Goal: Task Accomplishment & Management: Complete application form

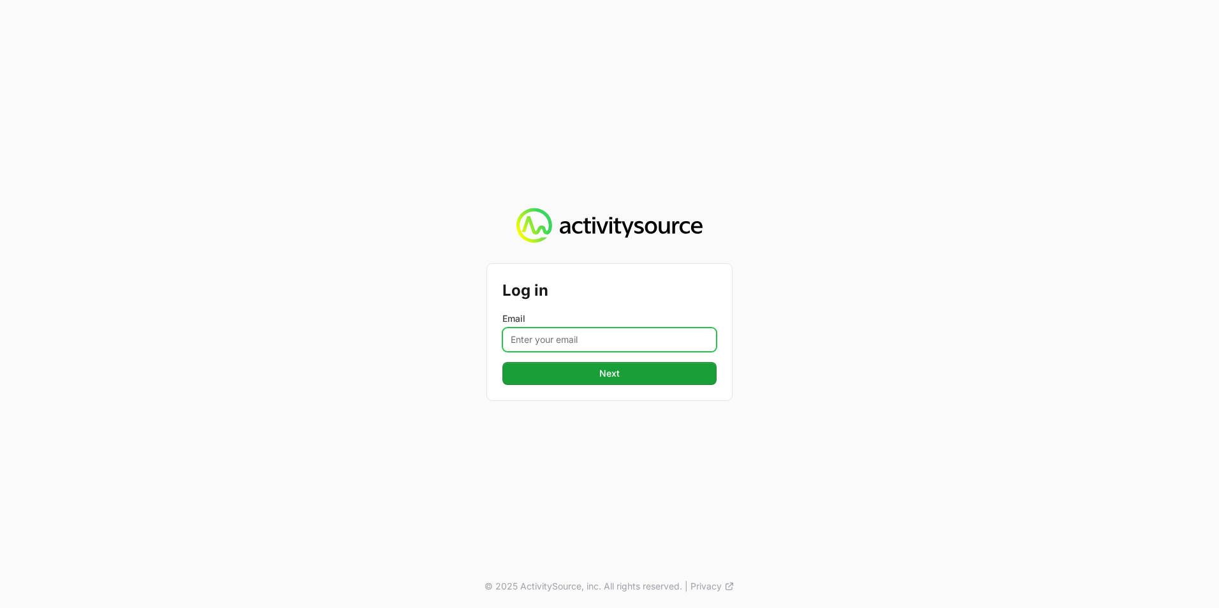
click at [585, 339] on input "Email" at bounding box center [609, 340] width 214 height 24
type input "[EMAIL_ADDRESS][PERSON_NAME][DOMAIN_NAME]"
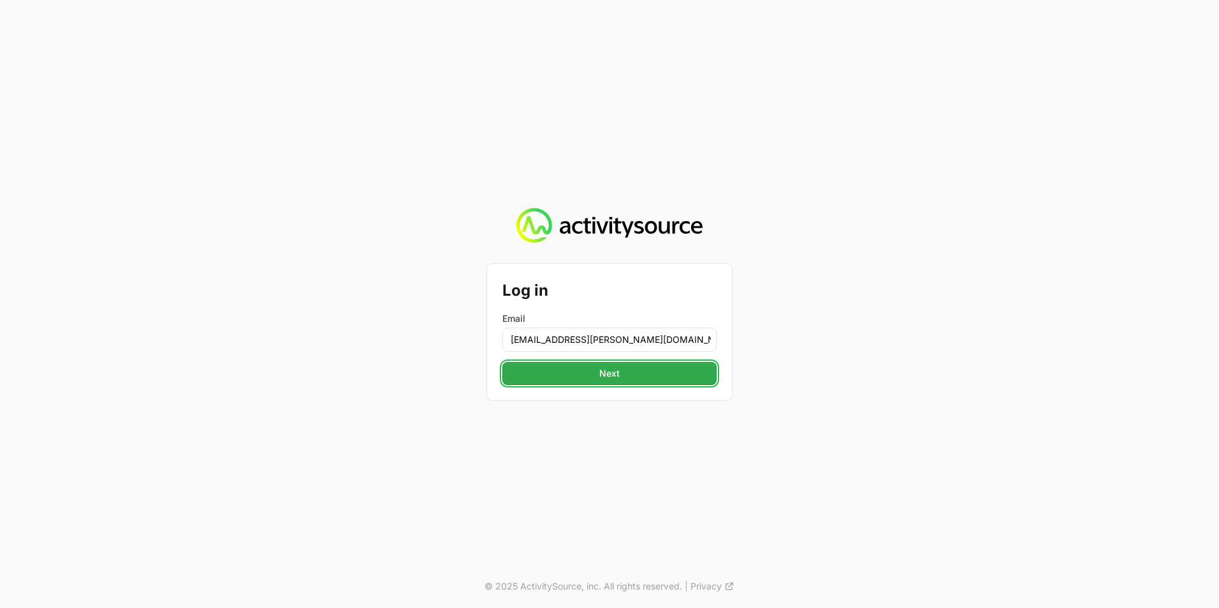
click at [585, 374] on span "Next" at bounding box center [609, 373] width 199 height 15
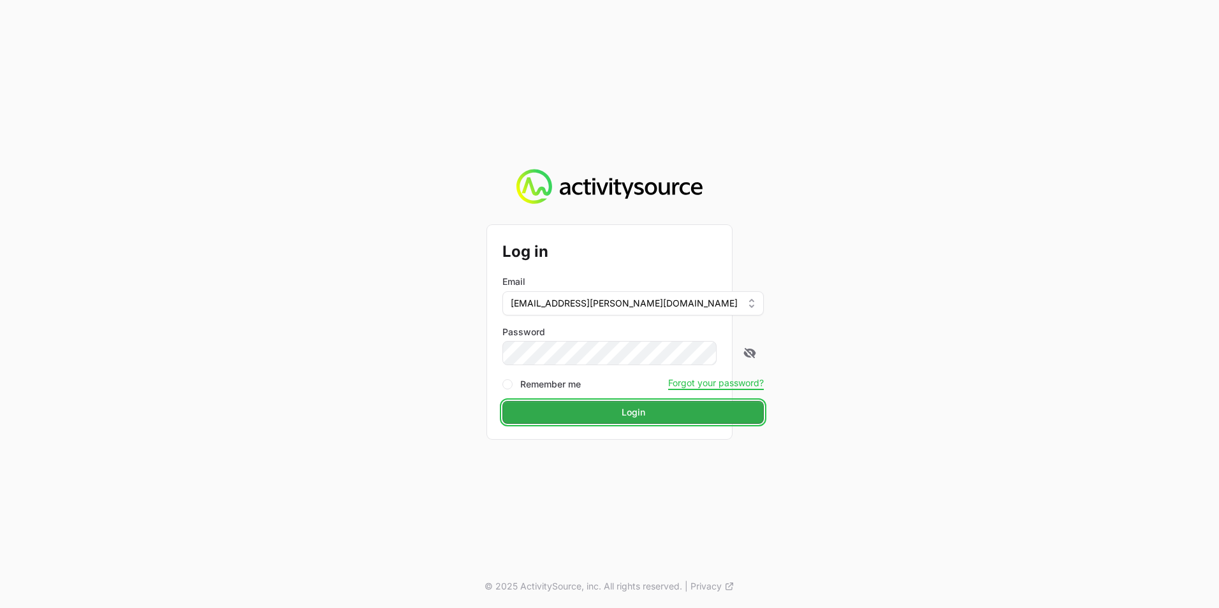
click at [572, 407] on span "Login" at bounding box center [633, 412] width 246 height 15
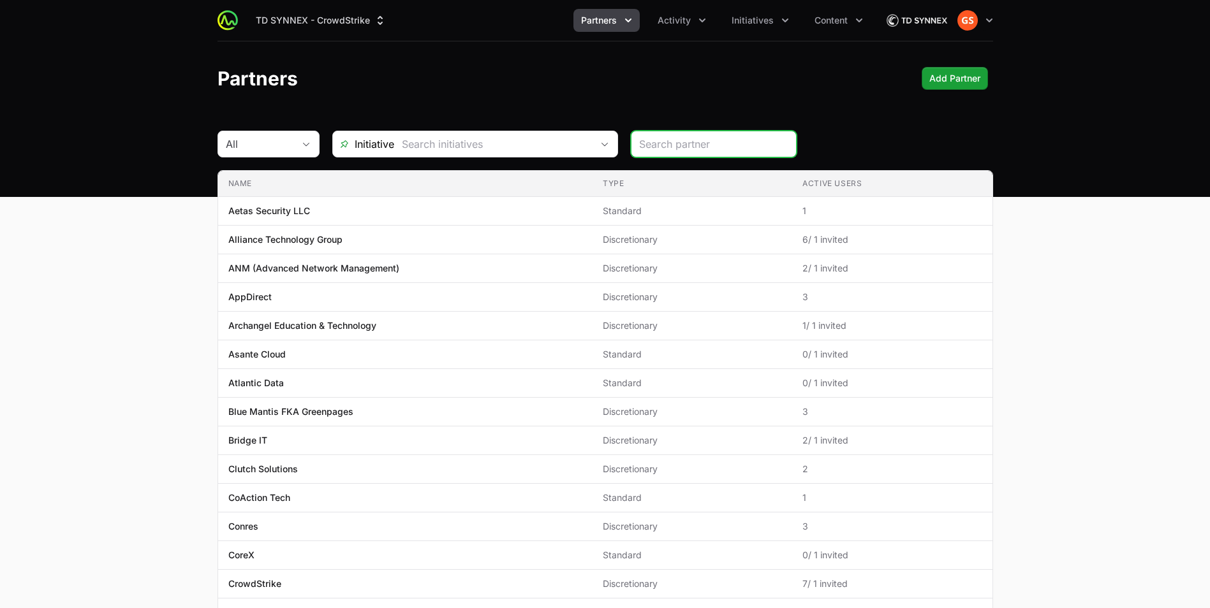
click at [722, 147] on input "search" at bounding box center [713, 143] width 149 height 15
type input "upst"
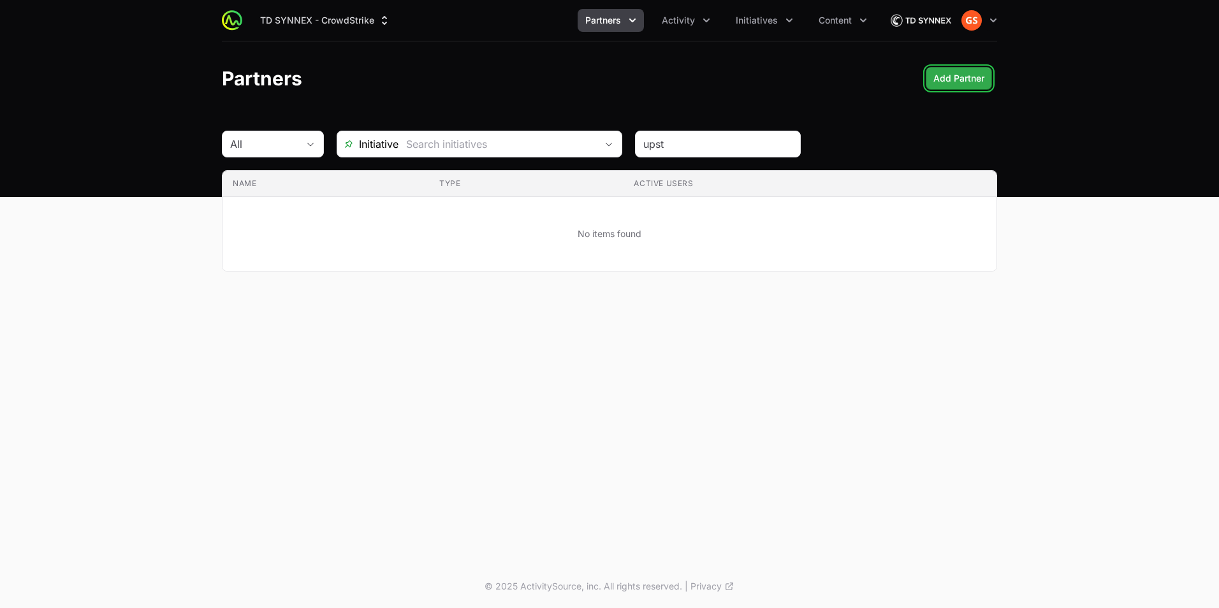
click at [955, 72] on span "Add Partner" at bounding box center [959, 78] width 51 height 15
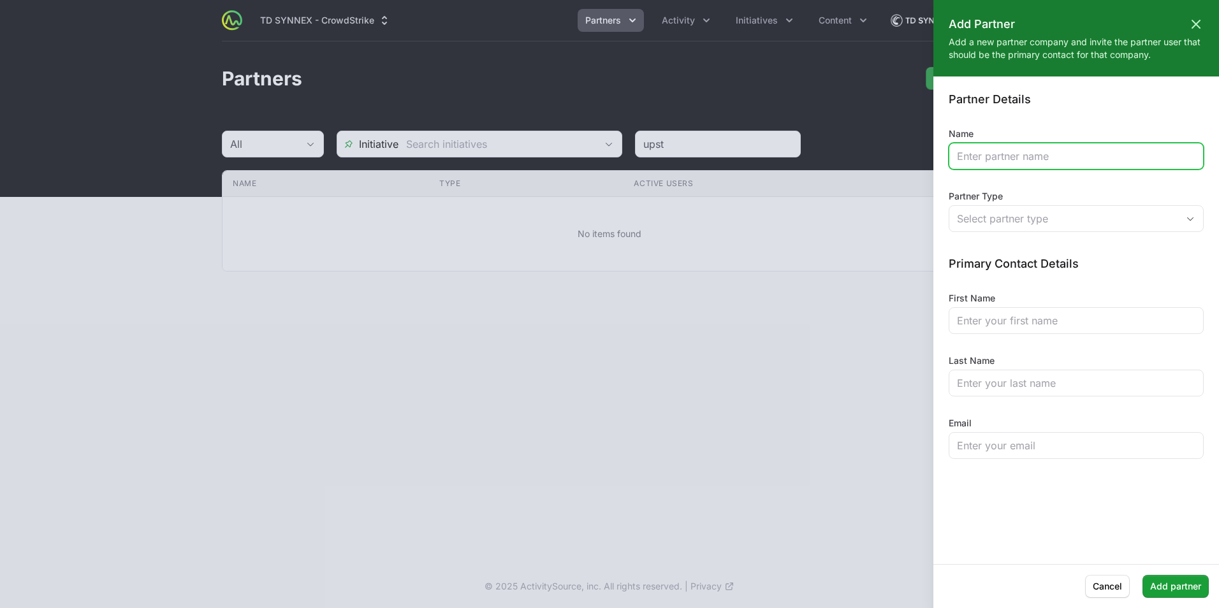
click at [1027, 158] on input "Name" at bounding box center [1076, 156] width 238 height 15
type input "U"
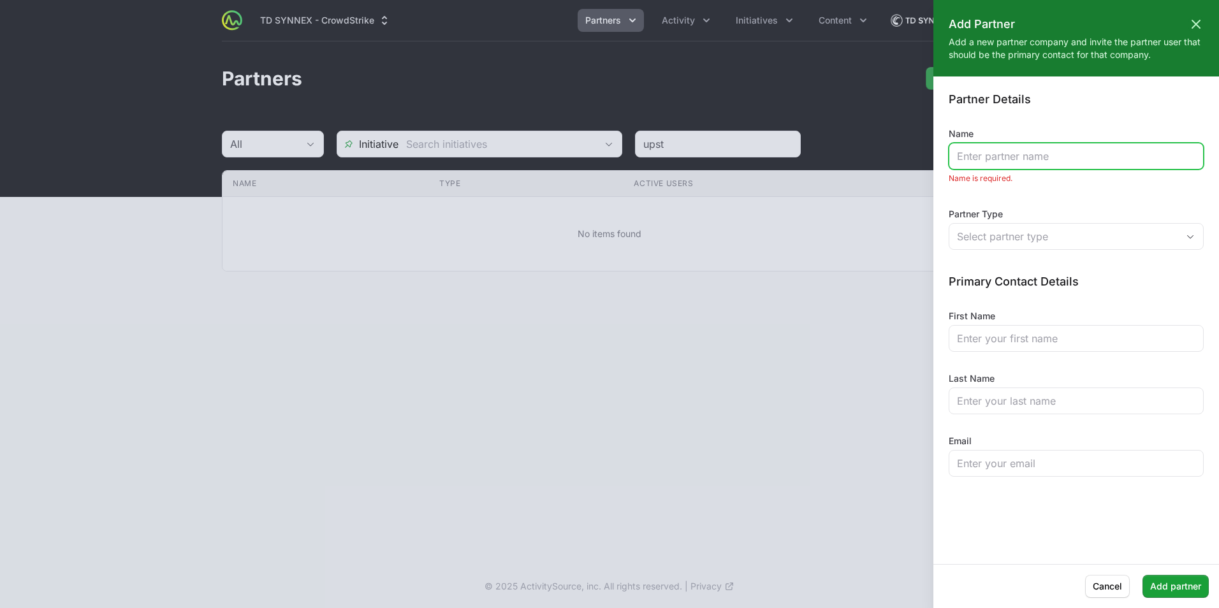
click at [1006, 154] on input "Name" at bounding box center [1076, 156] width 238 height 15
paste input "UPSTATE WHOLESALE SUPPLY INC"
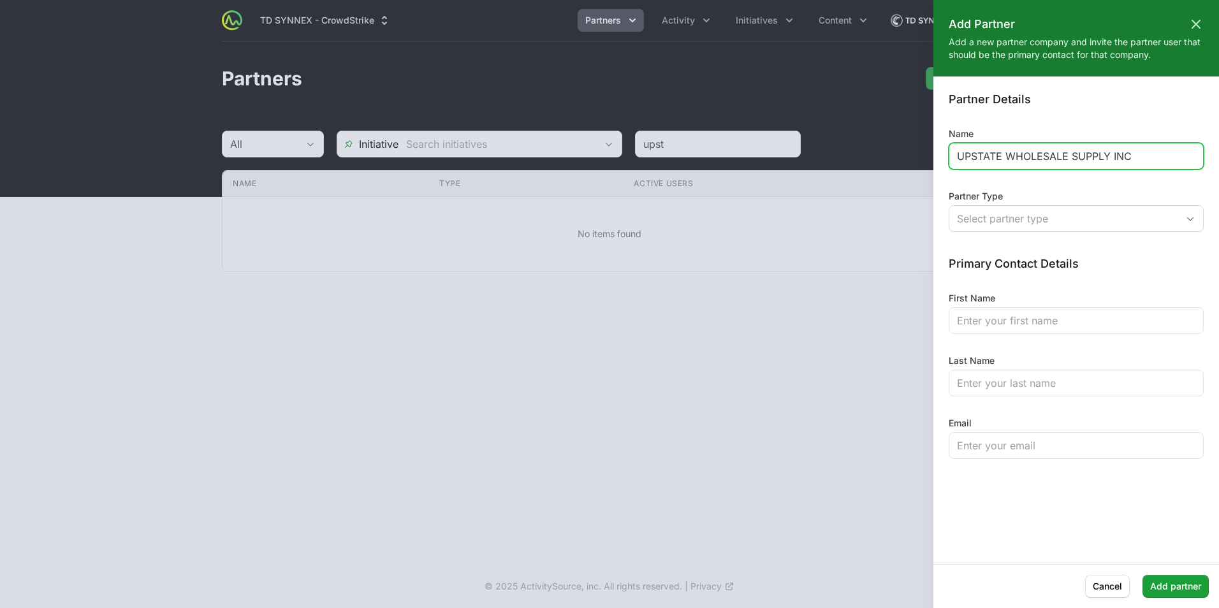
type input "UPSTATE WHOLESALE SUPPLY INC"
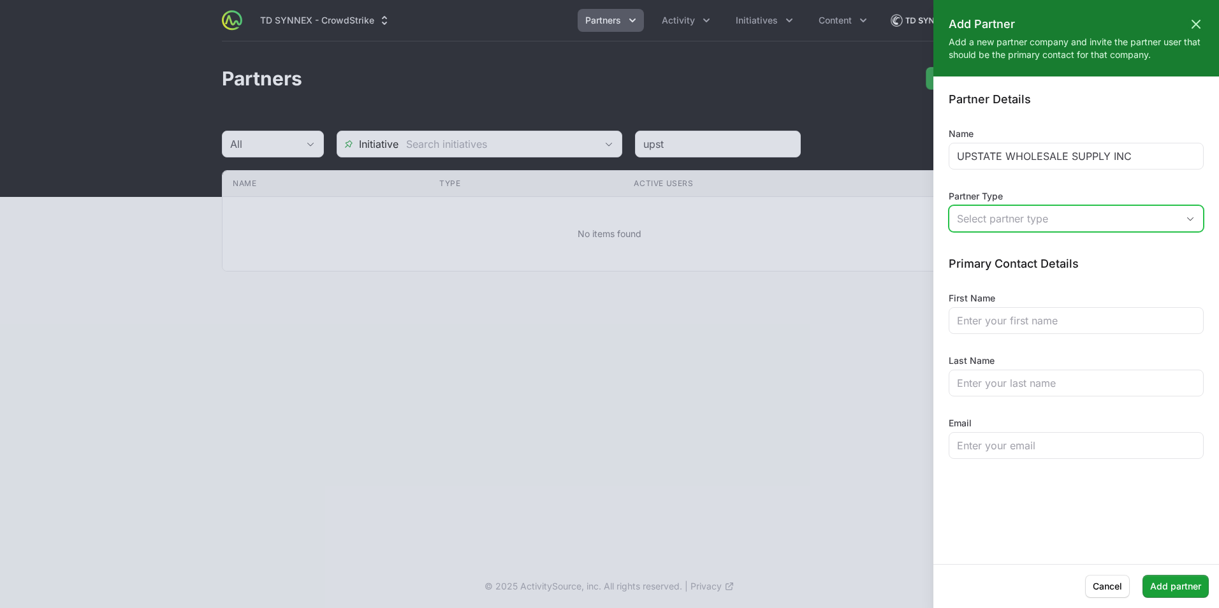
click at [1010, 221] on div "Select partner type" at bounding box center [1067, 218] width 221 height 15
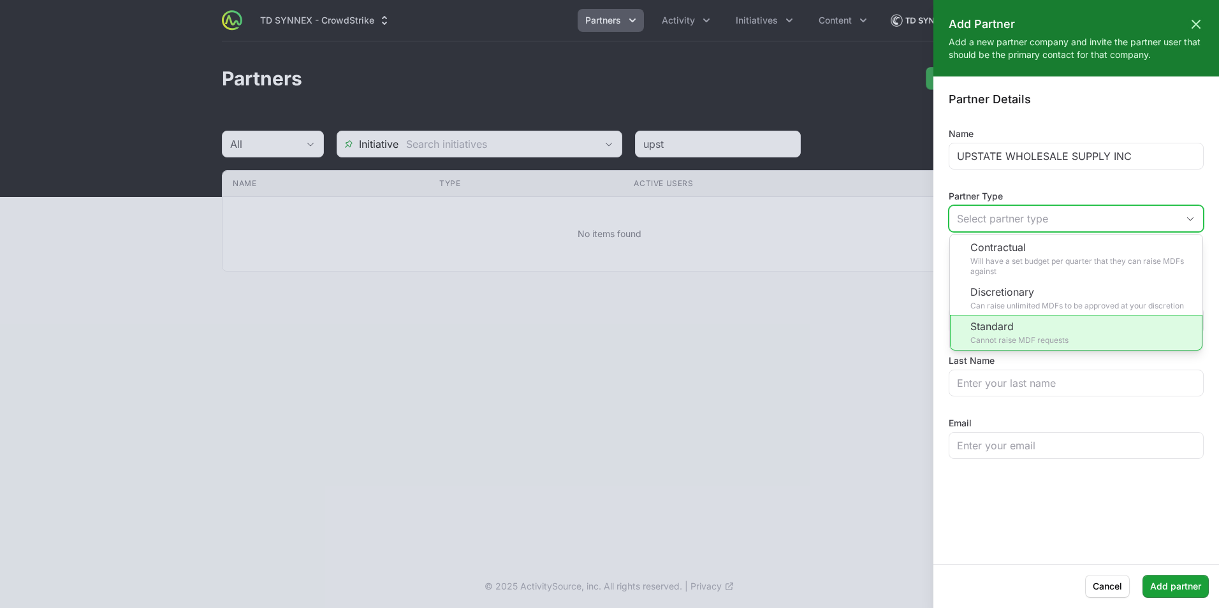
click at [1006, 331] on li "Standard Cannot raise MDF requests" at bounding box center [1076, 333] width 253 height 36
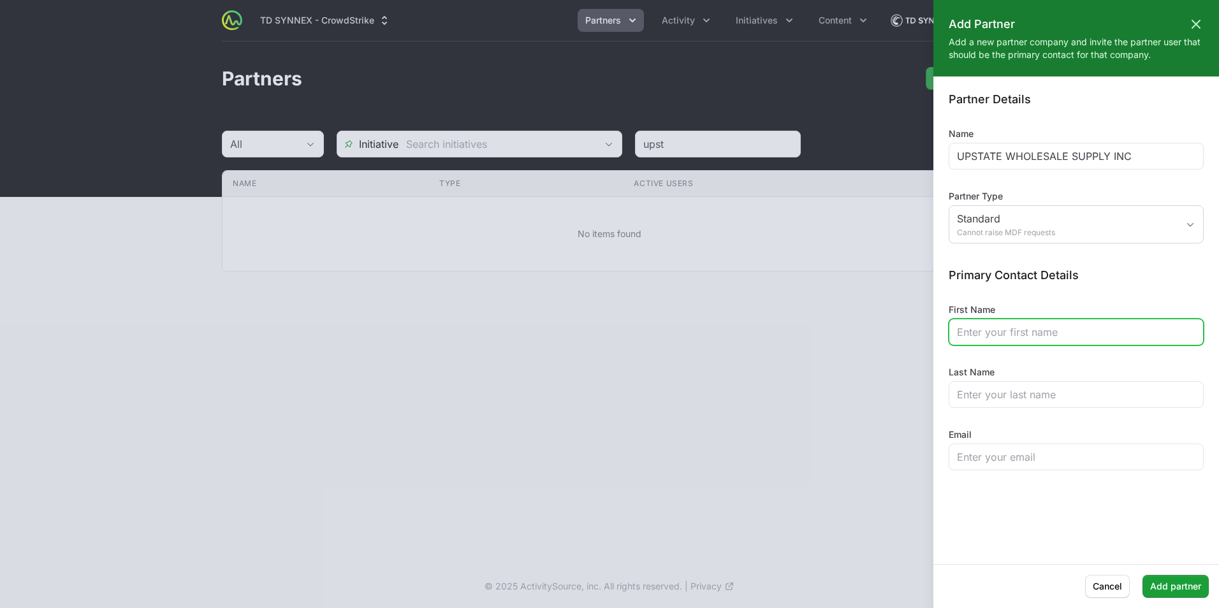
click at [1029, 334] on input "First Name" at bounding box center [1076, 332] width 238 height 15
click at [1022, 332] on input "First Name" at bounding box center [1076, 332] width 238 height 15
type input "k"
type input "[PERSON_NAME]"
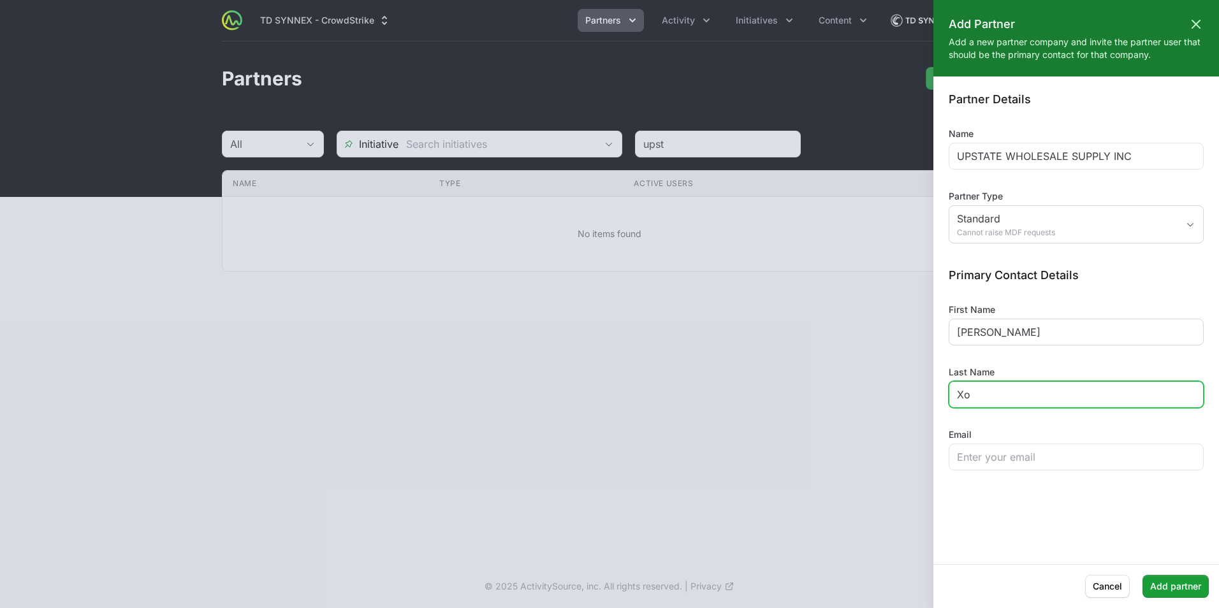
type input "X"
type input "[PERSON_NAME]"
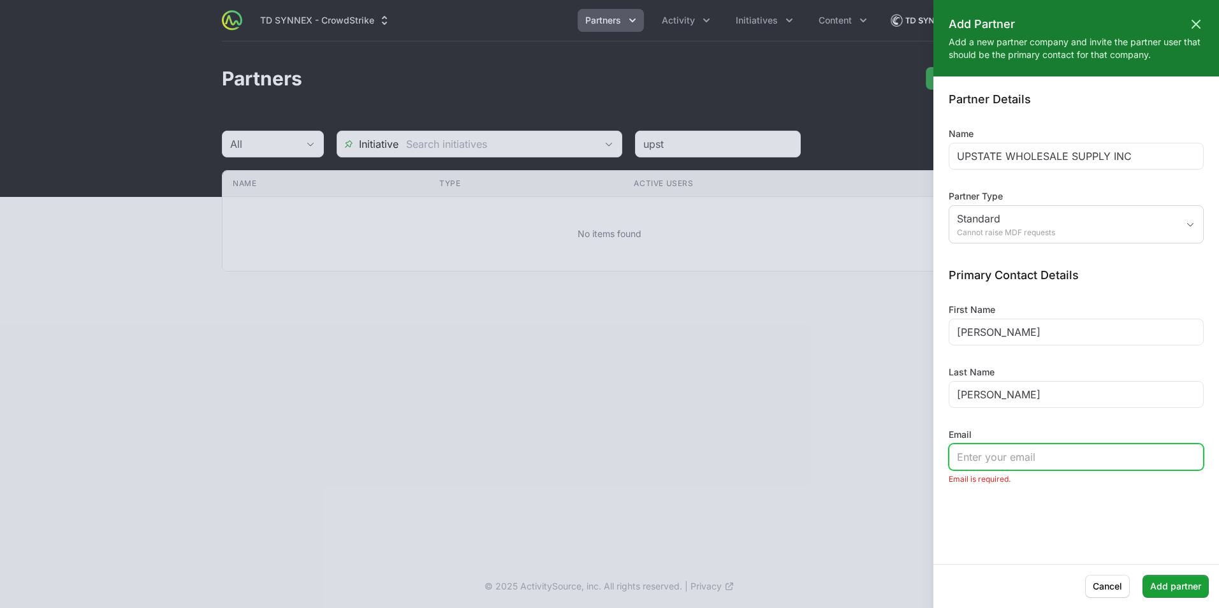
click at [1055, 453] on input "Email" at bounding box center [1076, 457] width 238 height 15
paste input "[EMAIL_ADDRESS][DOMAIN_NAME]"
type input "[EMAIL_ADDRESS][DOMAIN_NAME]"
click at [1181, 586] on span "Add partner" at bounding box center [1175, 586] width 51 height 15
